Goal: Information Seeking & Learning: Learn about a topic

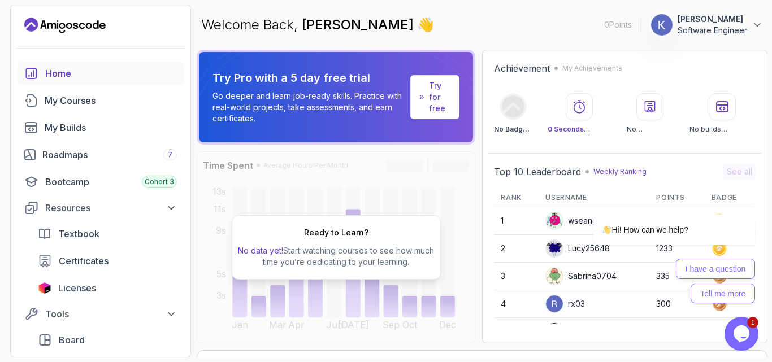
click at [428, 101] on link "Try for free" at bounding box center [434, 97] width 49 height 44
click at [92, 156] on div "Roadmaps 7" at bounding box center [109, 155] width 134 height 14
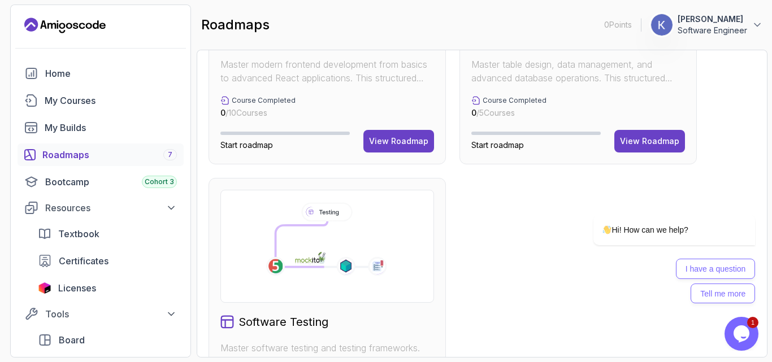
scroll to position [678, 0]
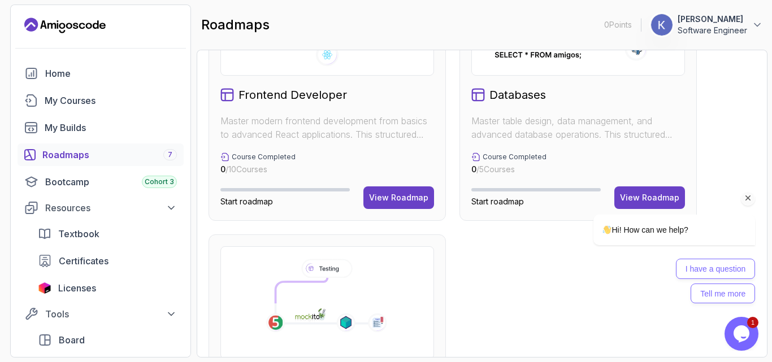
click at [622, 193] on div at bounding box center [659, 198] width 191 height 14
click at [633, 197] on div at bounding box center [659, 198] width 191 height 14
click at [640, 197] on div at bounding box center [659, 198] width 191 height 14
click at [641, 197] on div at bounding box center [659, 198] width 191 height 14
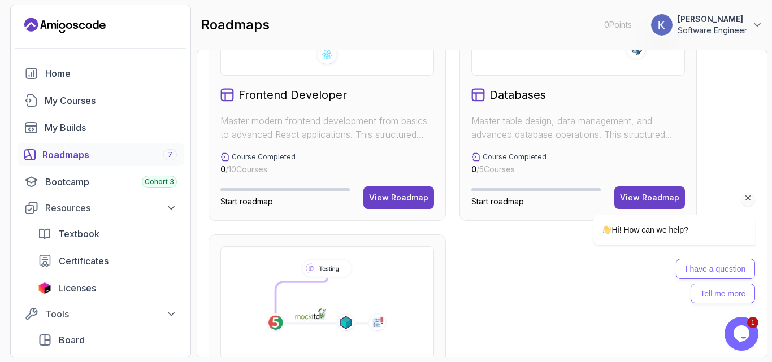
click at [639, 195] on div at bounding box center [659, 198] width 191 height 14
click at [666, 201] on div at bounding box center [659, 198] width 191 height 14
